Goal: Task Accomplishment & Management: Manage account settings

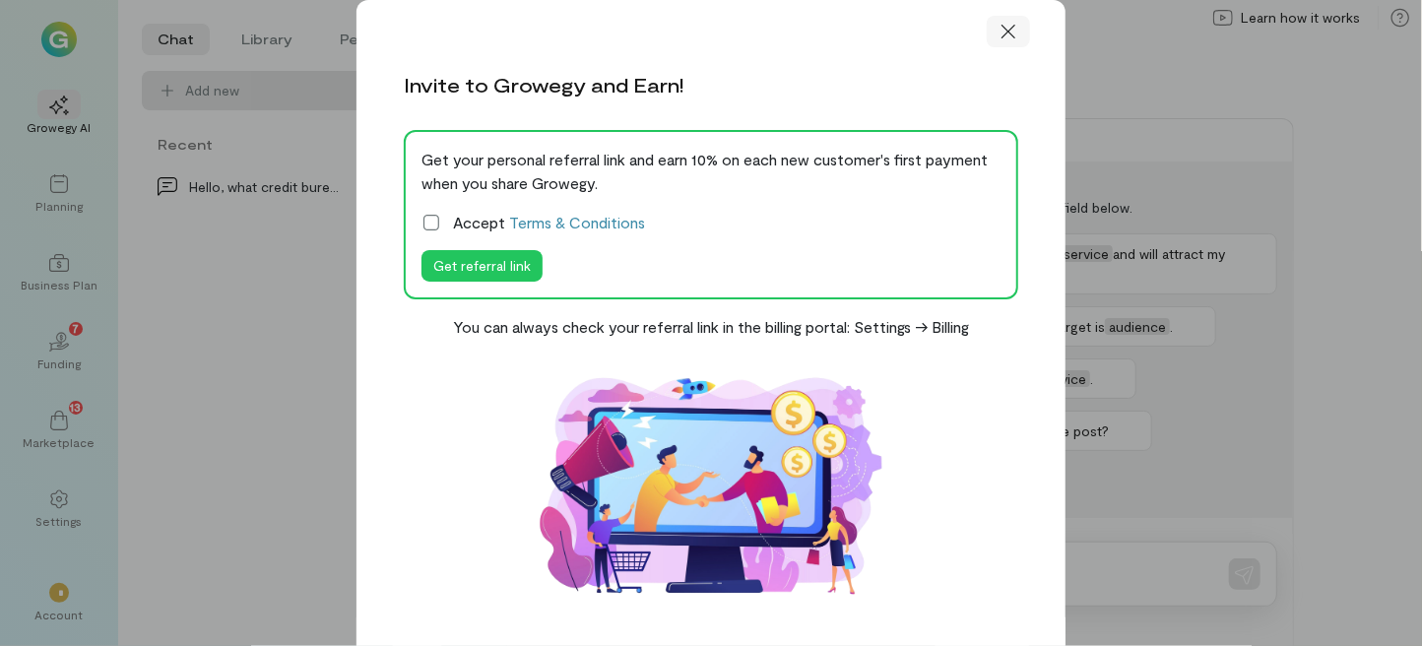
click at [1004, 29] on icon at bounding box center [1009, 32] width 14 height 14
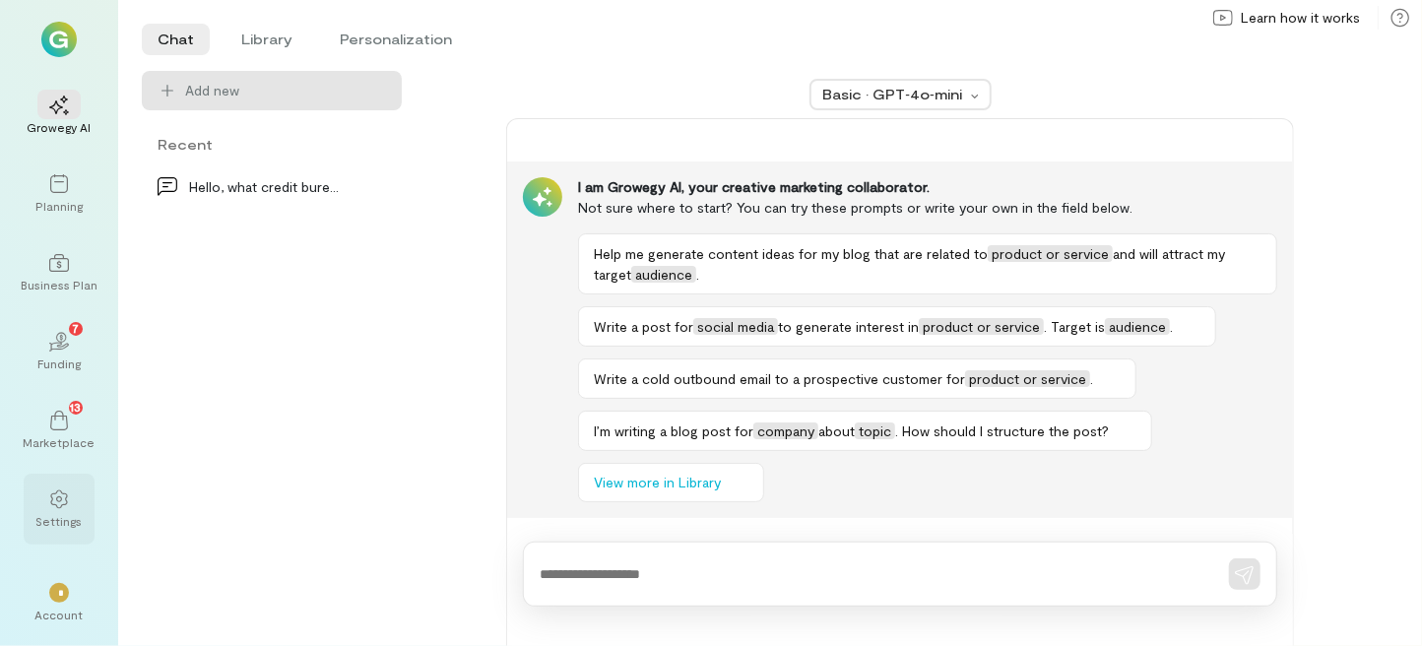
click at [50, 504] on icon at bounding box center [59, 499] width 20 height 20
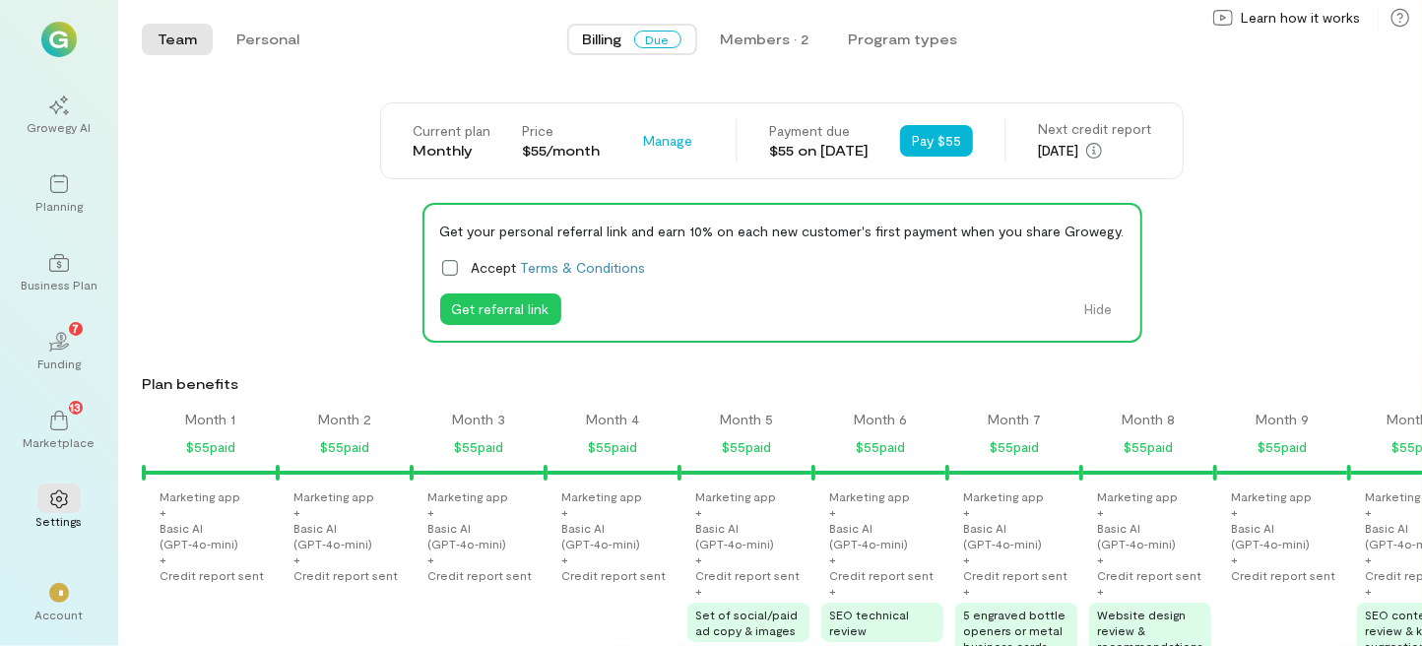
scroll to position [0, 1808]
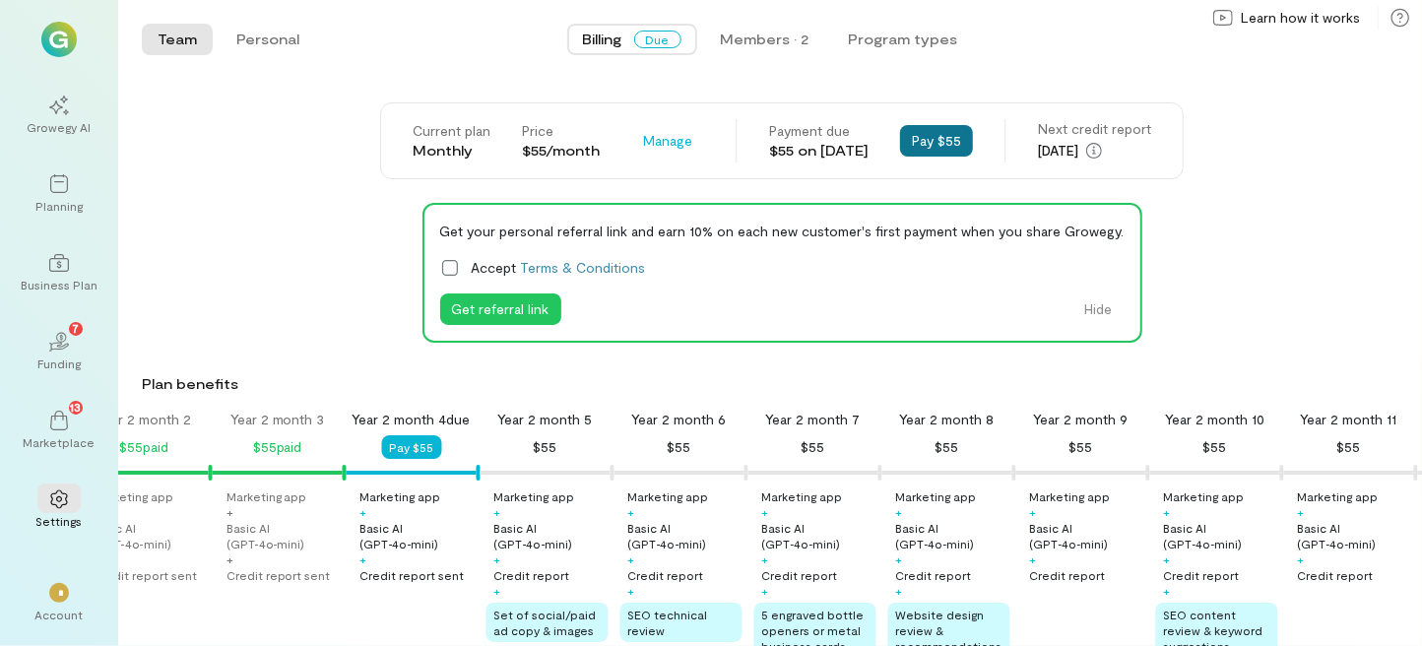
click at [948, 140] on button "Pay $55" at bounding box center [936, 141] width 73 height 32
